Goal: Information Seeking & Learning: Find specific fact

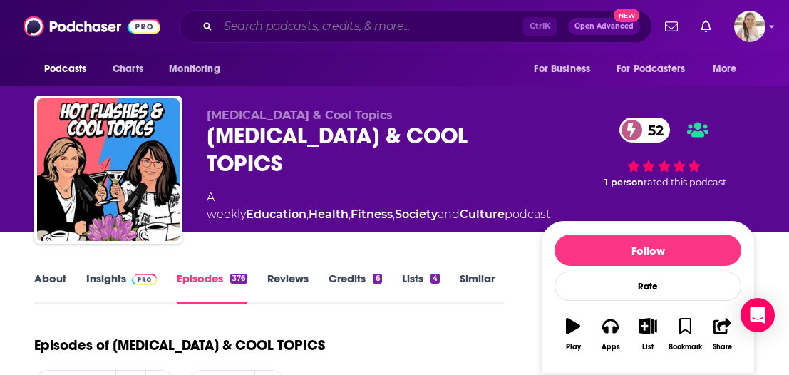
click at [297, 19] on input "Search podcasts, credits, & more..." at bounding box center [370, 26] width 305 height 23
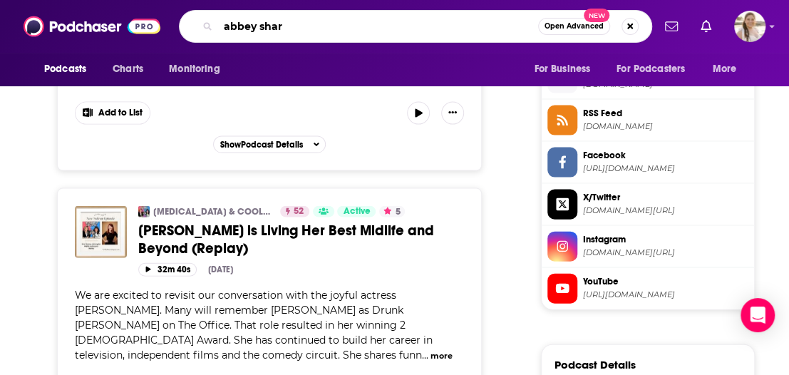
type input "abbey sharp"
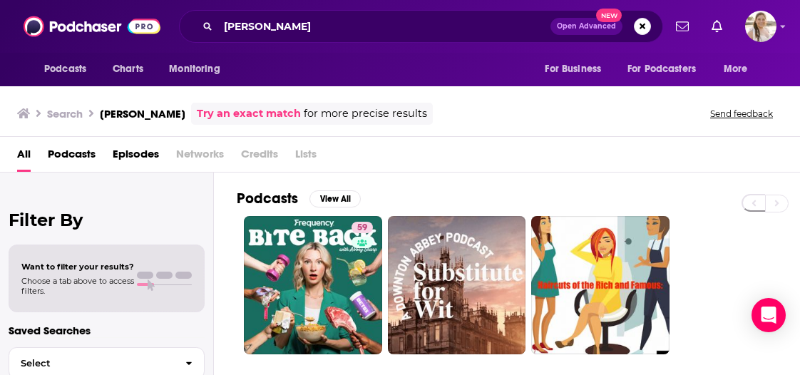
click at [134, 159] on span "Episodes" at bounding box center [136, 157] width 46 height 29
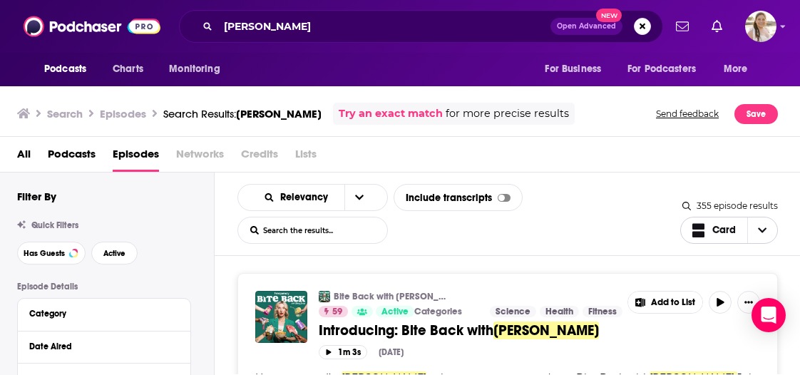
click at [768, 230] on span "Choose View" at bounding box center [762, 230] width 30 height 26
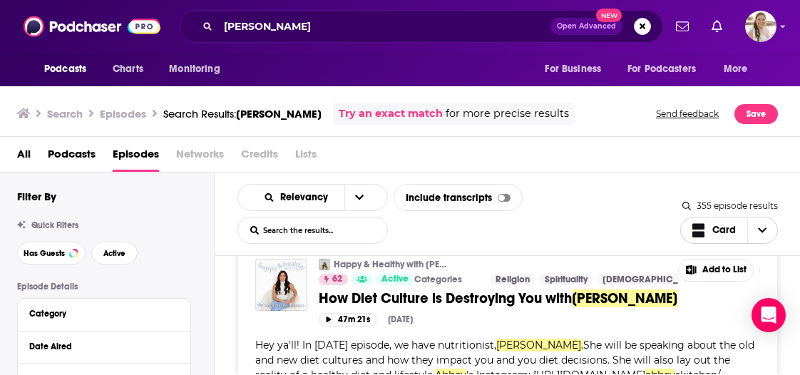
scroll to position [505, 0]
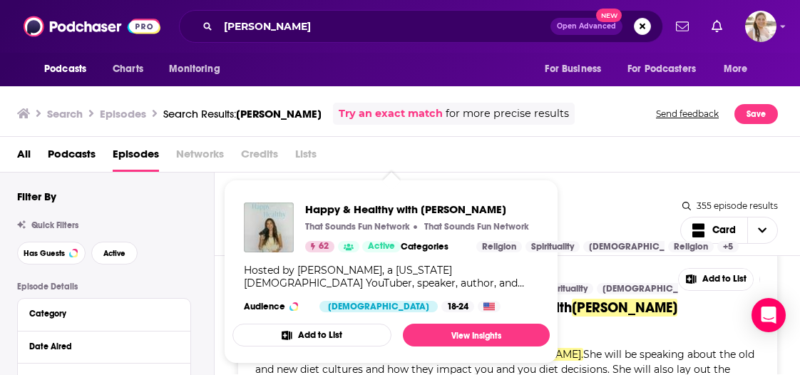
drag, startPoint x: 397, startPoint y: 266, endPoint x: 342, endPoint y: 166, distance: 113.9
click at [342, 166] on div "All Podcasts Episodes Networks Credits Lists" at bounding box center [403, 157] width 772 height 29
click at [640, 200] on div "Relevancy List Search Input Search the results... Include transcripts Card" at bounding box center [458, 214] width 443 height 60
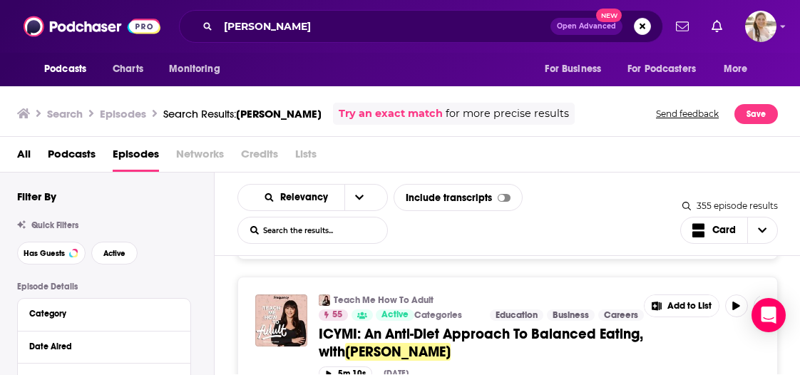
scroll to position [2230, 0]
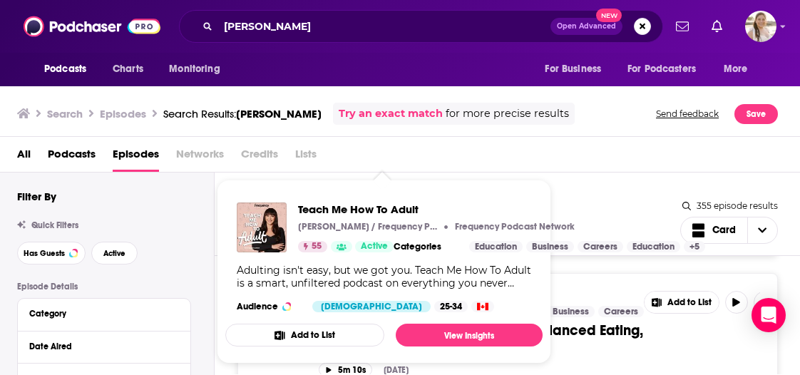
drag, startPoint x: 344, startPoint y: 264, endPoint x: 319, endPoint y: 170, distance: 97.3
click at [319, 170] on div "All Podcasts Episodes Networks Credits Lists" at bounding box center [403, 157] width 772 height 29
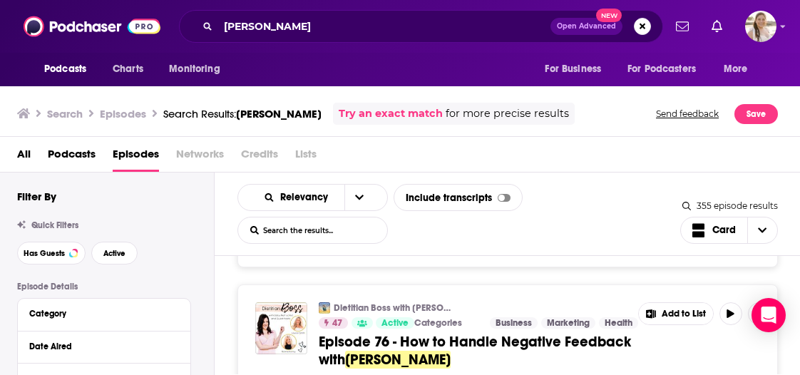
scroll to position [2478, 0]
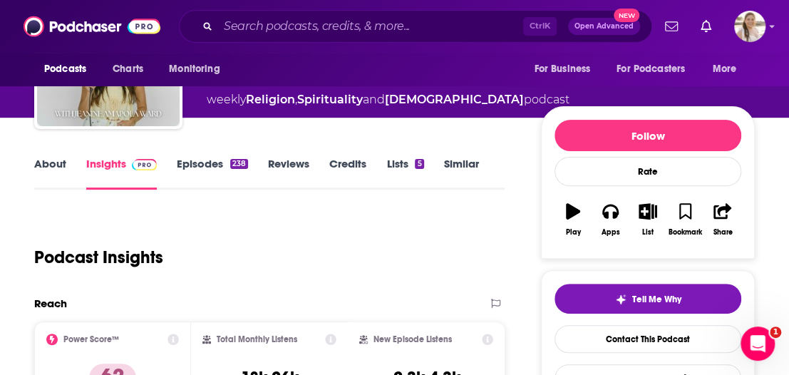
scroll to position [71, 0]
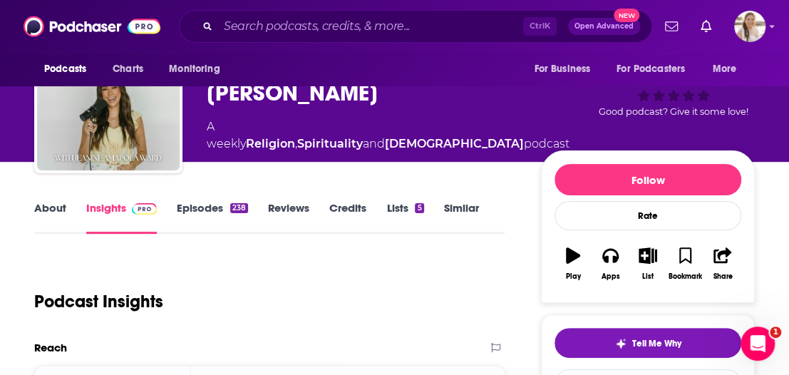
click at [53, 212] on link "About" at bounding box center [50, 217] width 32 height 33
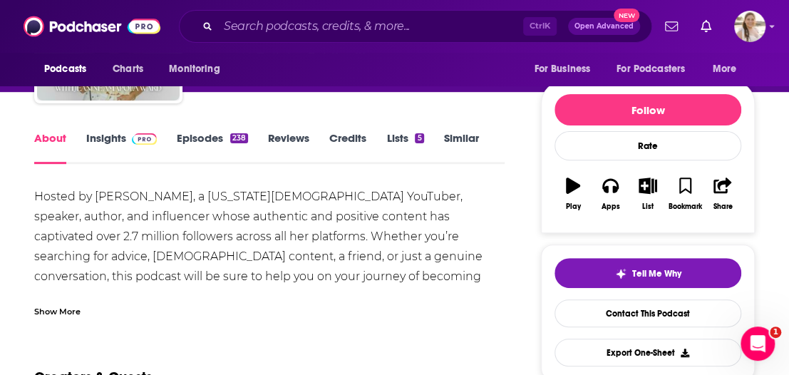
scroll to position [110, 0]
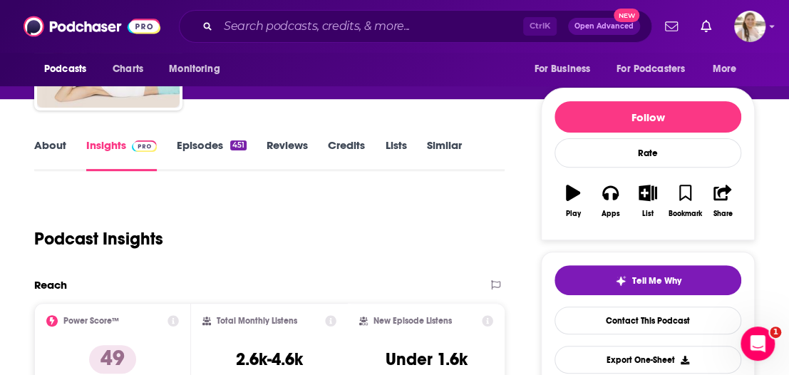
scroll to position [150, 0]
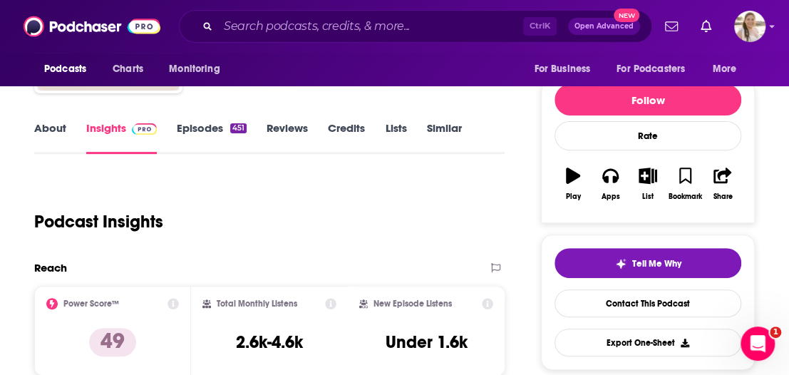
click at [53, 125] on link "About" at bounding box center [50, 137] width 32 height 33
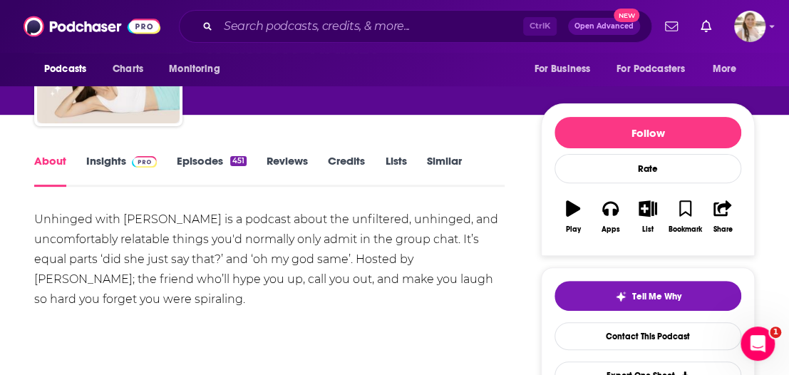
scroll to position [12, 0]
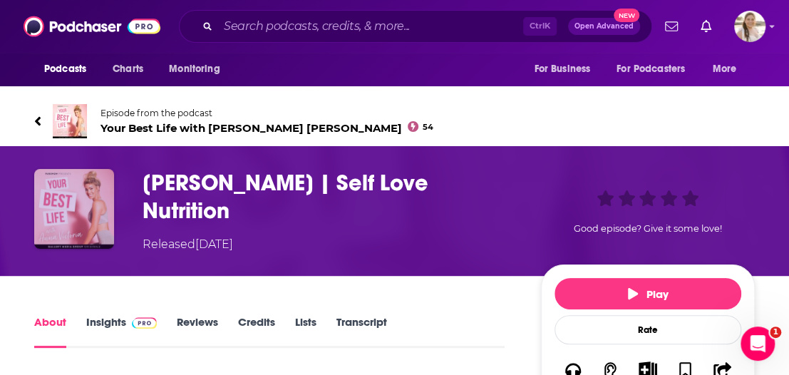
click at [81, 205] on img "Abbey Sharp | Self Love Nutrition" at bounding box center [74, 209] width 80 height 80
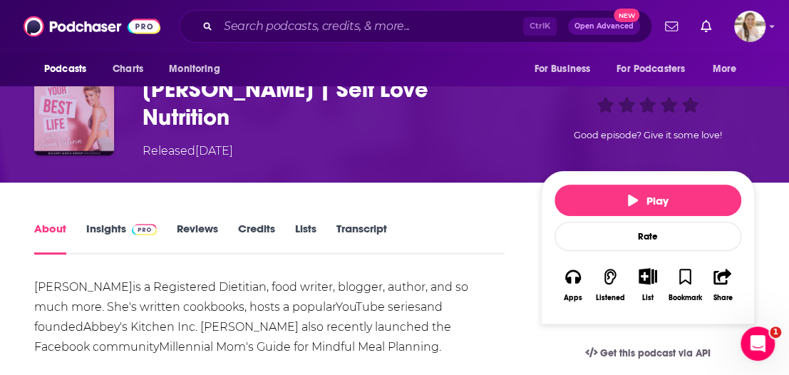
scroll to position [94, 0]
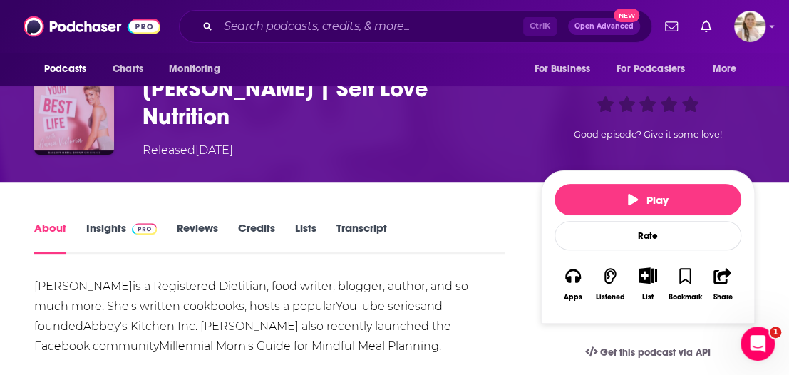
click at [81, 108] on img "Abbey Sharp | Self Love Nutrition" at bounding box center [74, 115] width 80 height 80
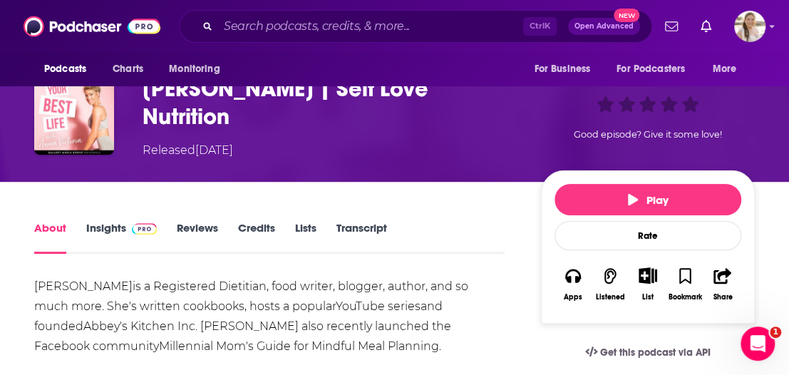
click at [207, 91] on h1 "Abbey Sharp | Self Love Nutrition" at bounding box center [331, 103] width 376 height 56
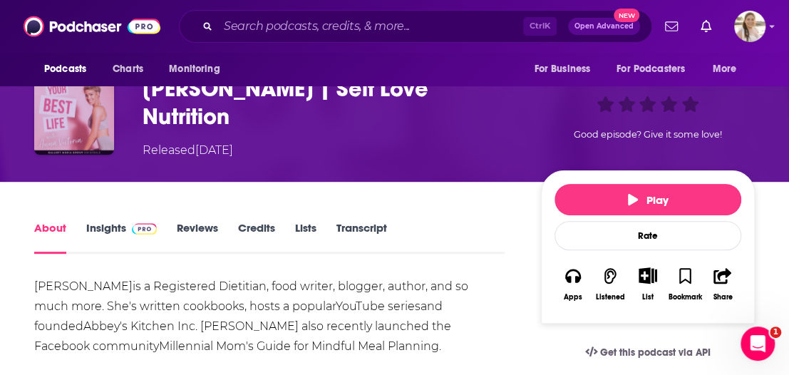
click at [98, 114] on img "Abbey Sharp | Self Love Nutrition" at bounding box center [74, 115] width 80 height 80
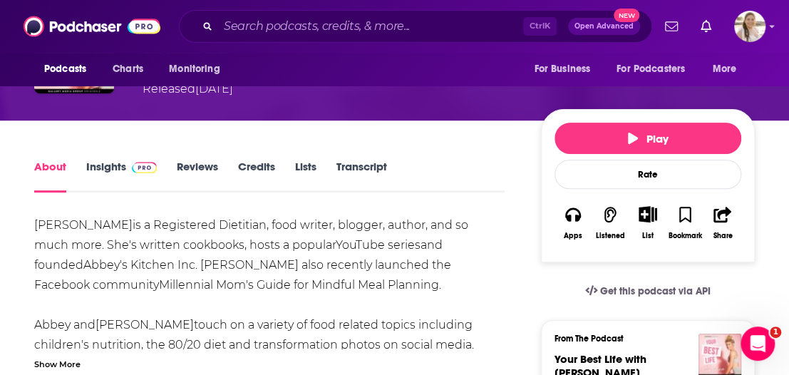
click at [110, 165] on link "Insights" at bounding box center [121, 176] width 71 height 33
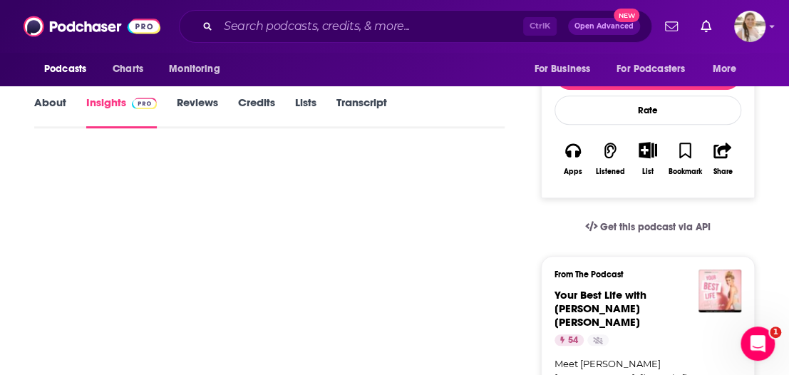
scroll to position [231, 0]
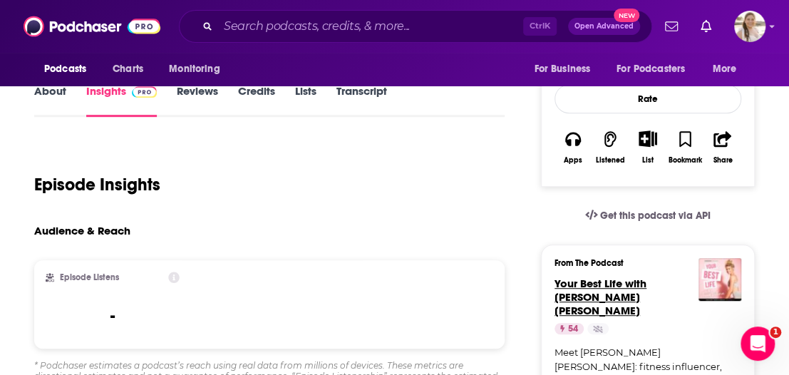
click at [575, 290] on span "Your Best Life with Anna Victoria" at bounding box center [601, 297] width 92 height 41
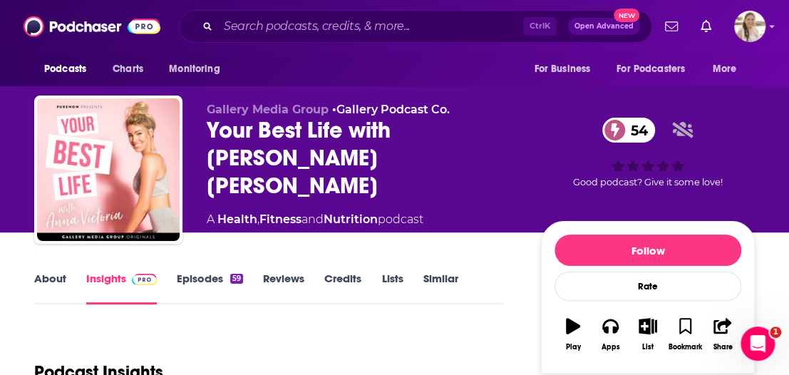
scroll to position [150, 0]
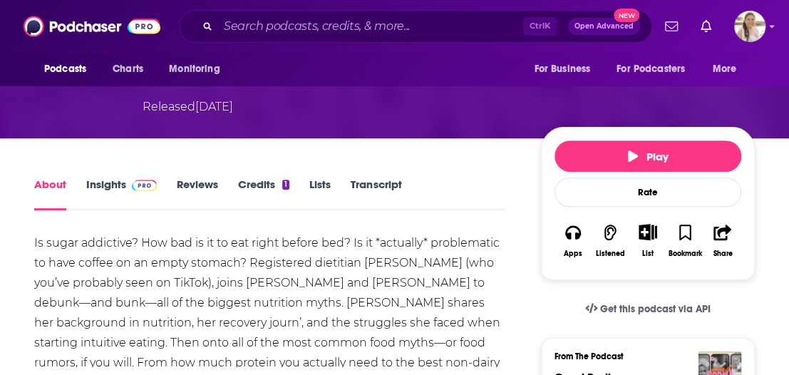
scroll to position [166, 0]
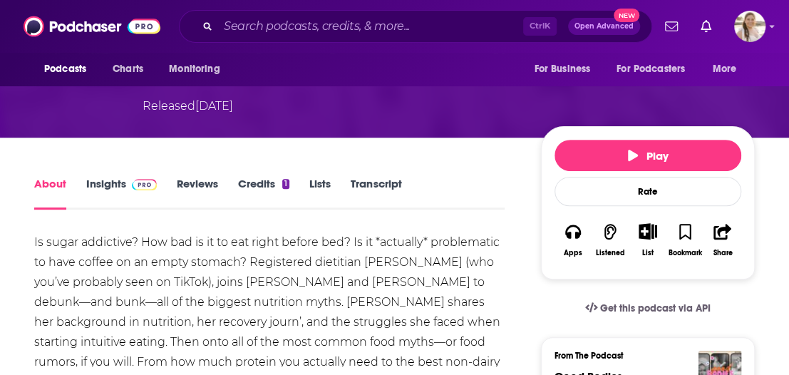
click at [120, 177] on link "Insights" at bounding box center [121, 193] width 71 height 33
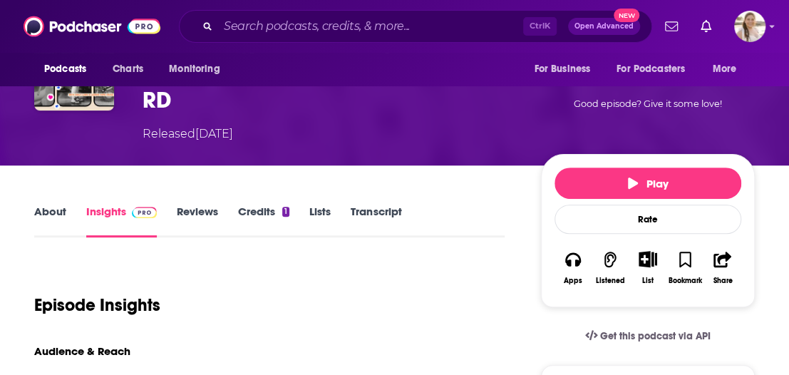
scroll to position [274, 0]
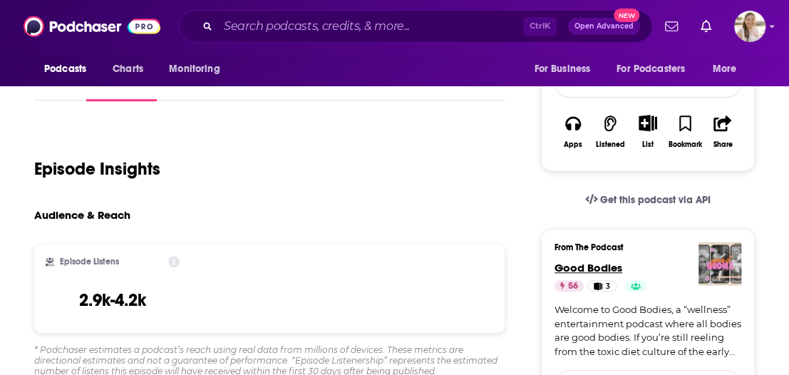
click at [607, 261] on span "Good Bodies" at bounding box center [589, 268] width 68 height 14
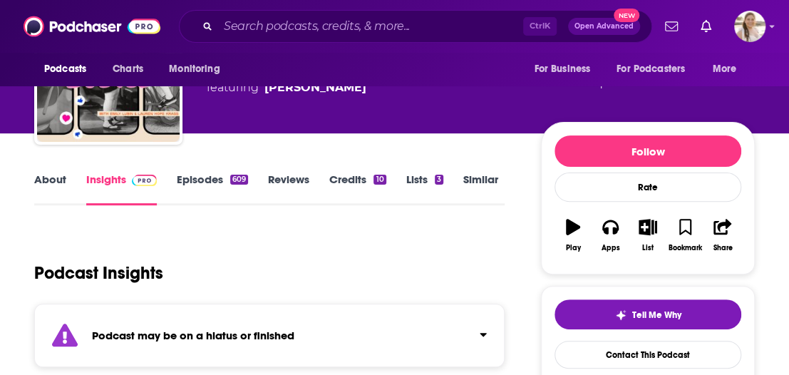
scroll to position [98, 0]
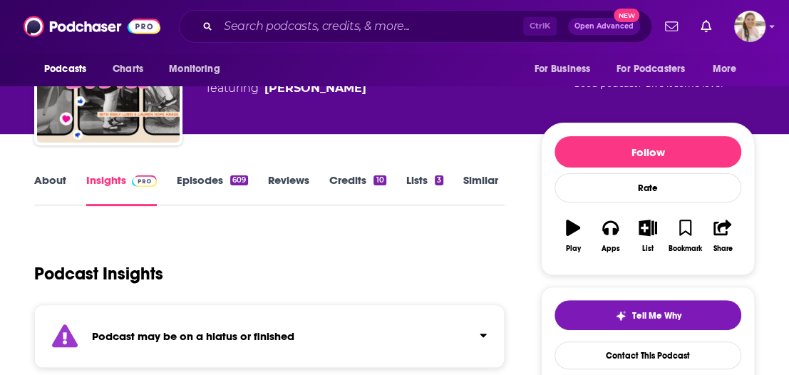
click at [187, 180] on link "Episodes 609" at bounding box center [212, 189] width 71 height 33
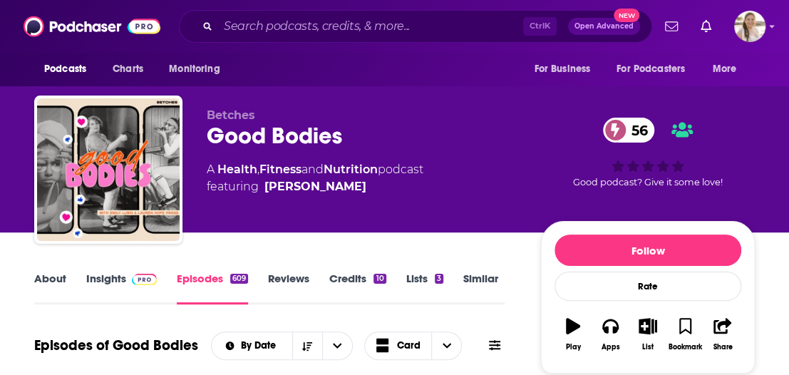
scroll to position [231, 0]
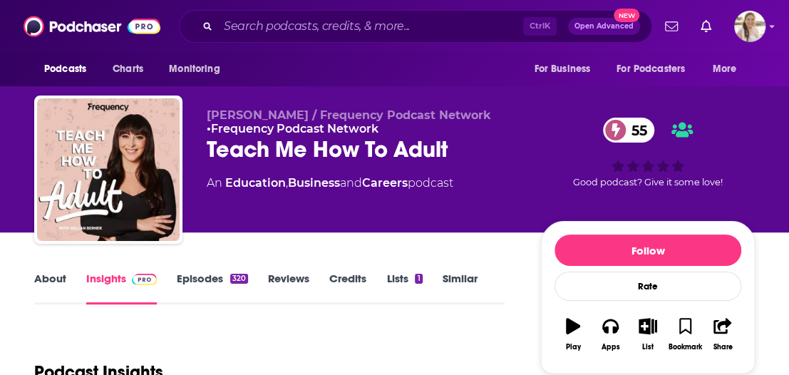
scroll to position [170, 0]
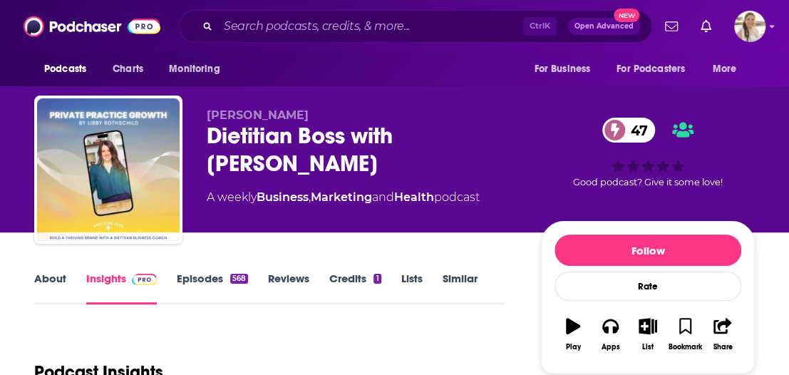
click at [182, 277] on link "Episodes 568" at bounding box center [212, 288] width 71 height 33
